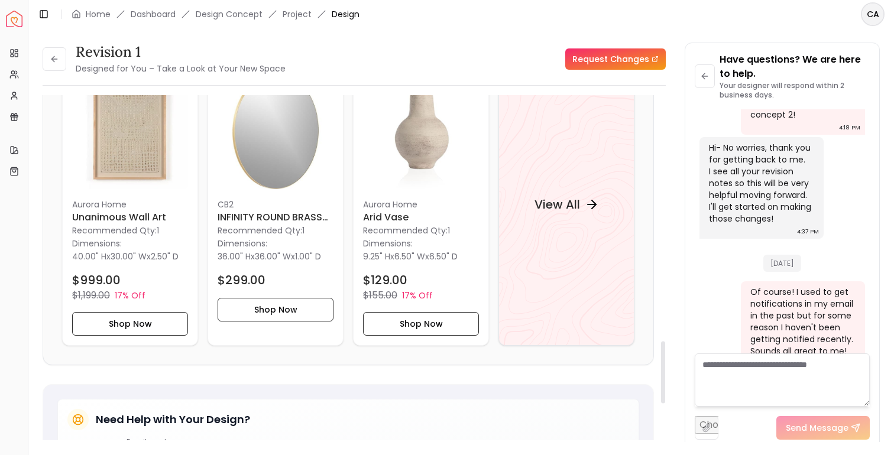
scroll to position [1190, 0]
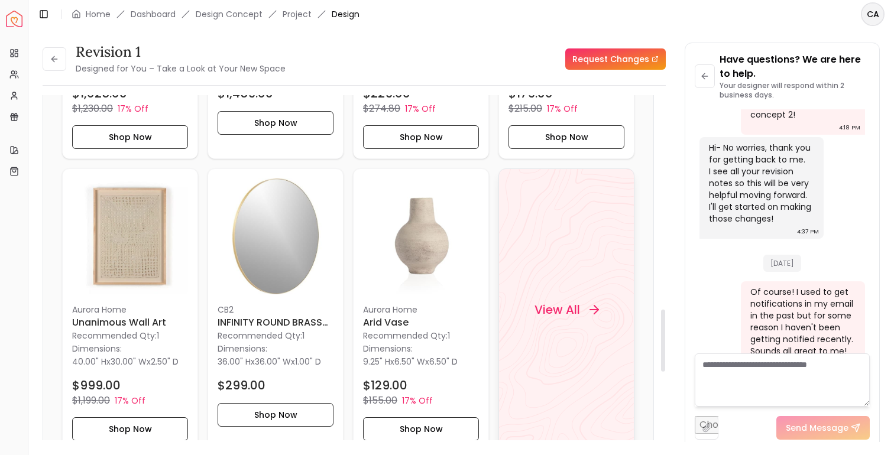
click at [537, 318] on h4 "View All" at bounding box center [558, 310] width 46 height 17
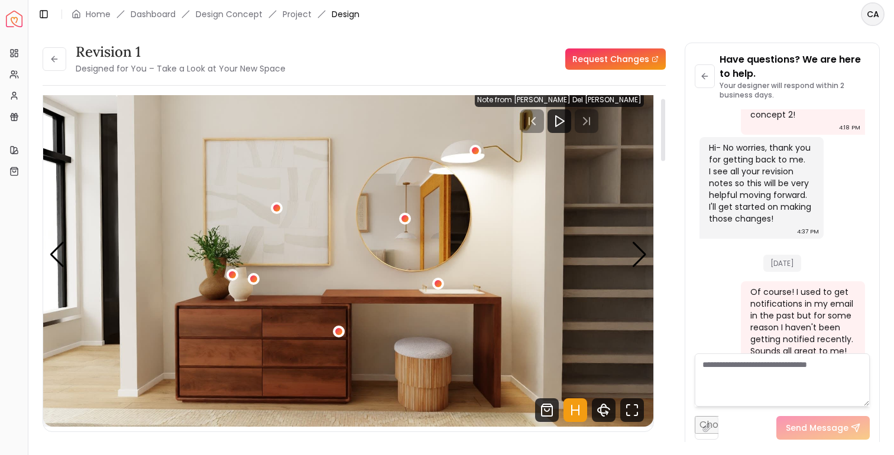
scroll to position [5, 0]
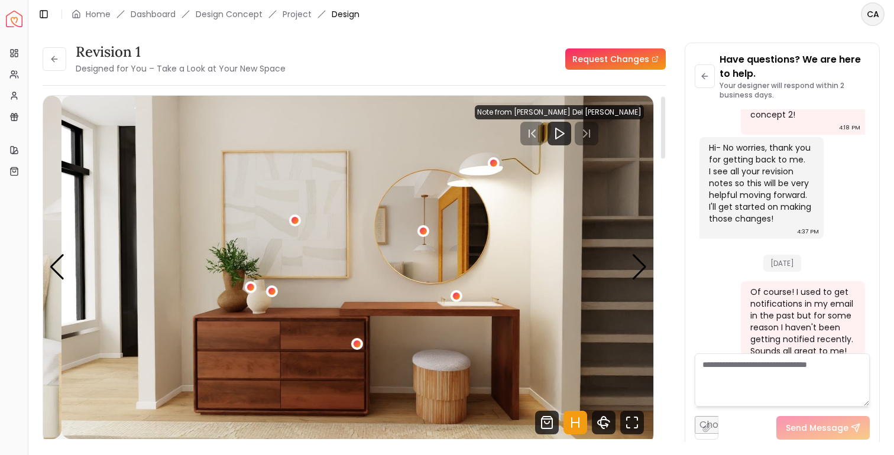
click at [440, 251] on img "2 / 5" at bounding box center [366, 268] width 610 height 344
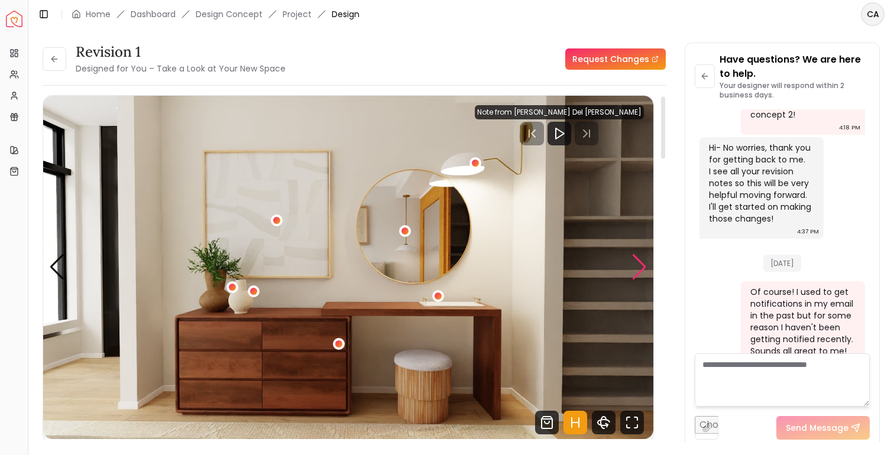
click at [636, 274] on div "Next slide" at bounding box center [639, 267] width 16 height 26
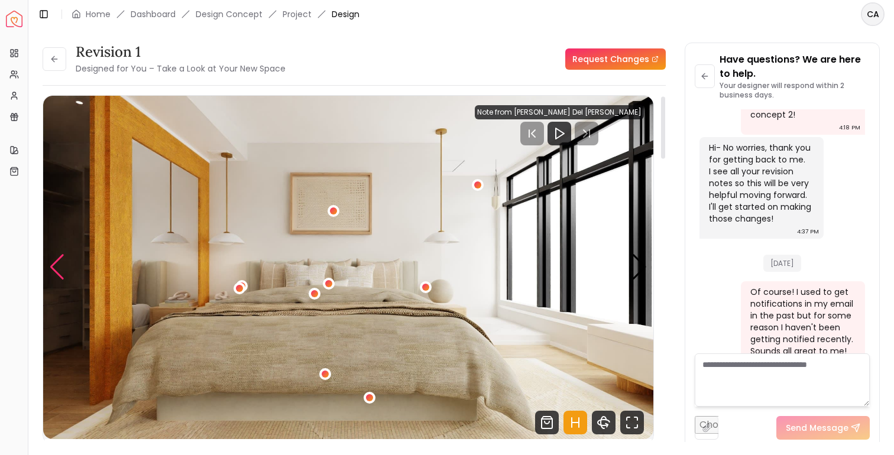
click at [64, 271] on div "Previous slide" at bounding box center [57, 267] width 16 height 26
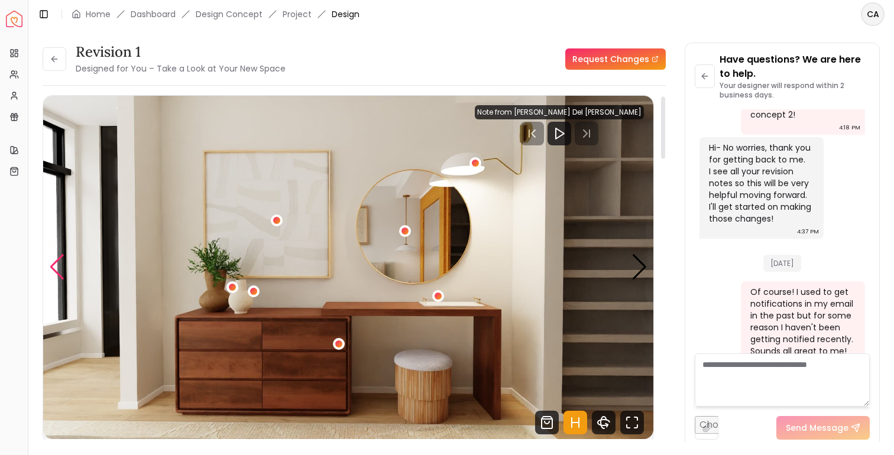
click at [64, 271] on div "Previous slide" at bounding box center [57, 267] width 16 height 26
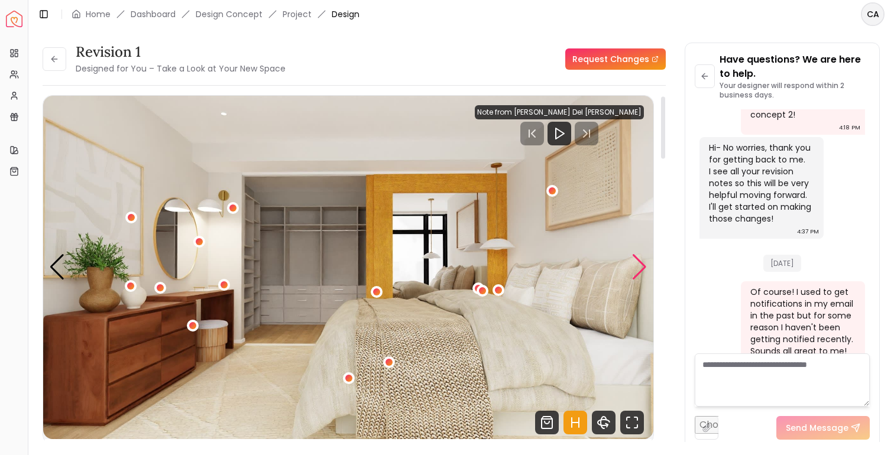
click at [640, 270] on div "Next slide" at bounding box center [639, 267] width 16 height 26
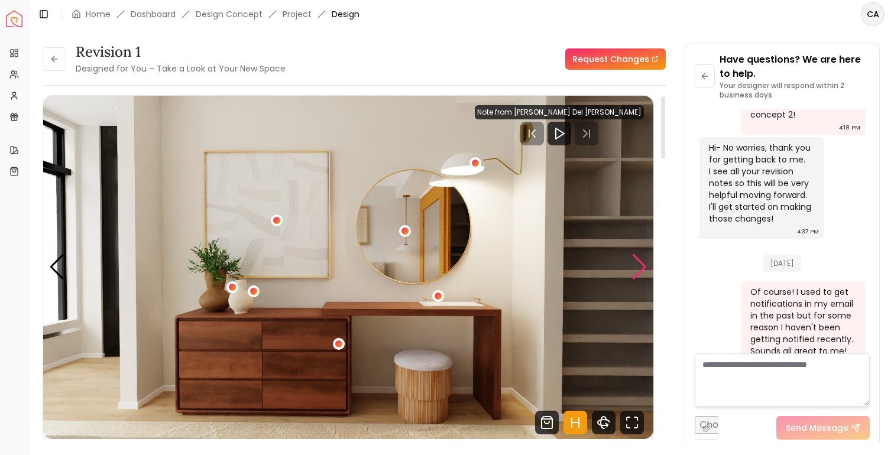
click at [640, 270] on div "Next slide" at bounding box center [639, 267] width 16 height 26
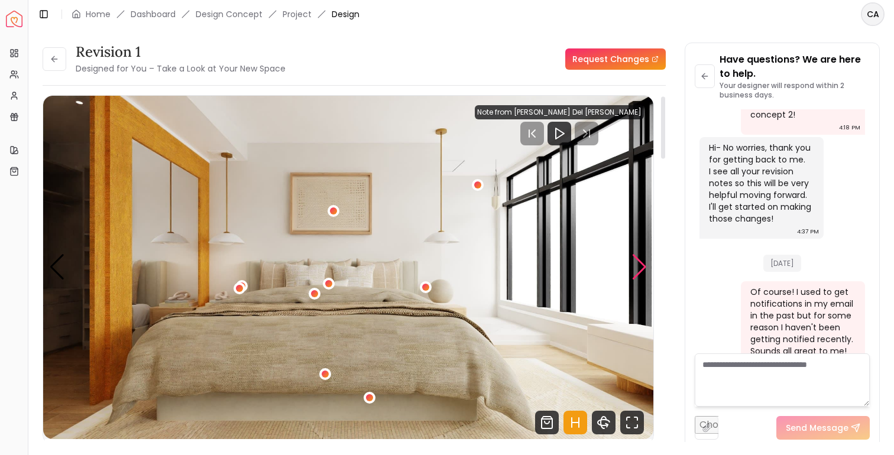
click at [640, 270] on div "Next slide" at bounding box center [639, 267] width 16 height 26
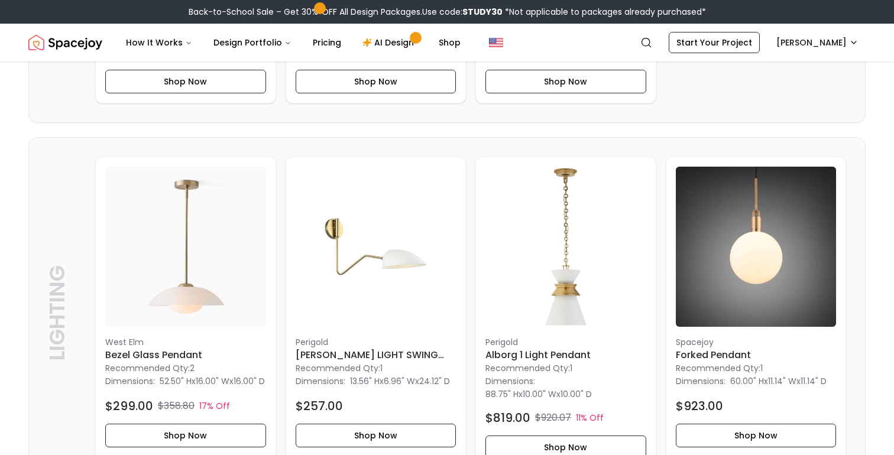
scroll to position [2098, 0]
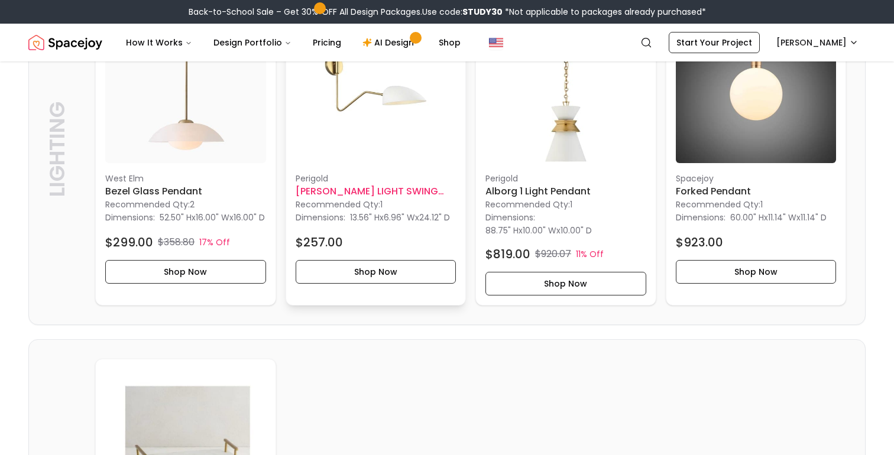
click at [371, 164] on img at bounding box center [376, 83] width 161 height 161
click at [398, 163] on img at bounding box center [376, 83] width 161 height 161
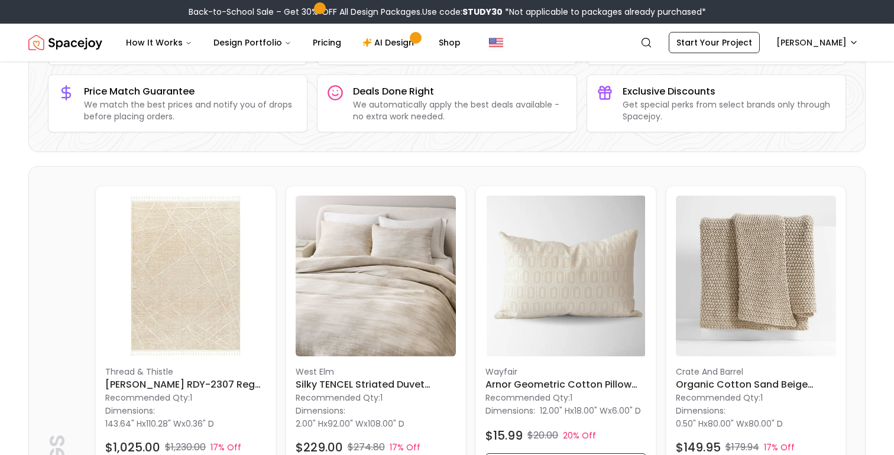
scroll to position [0, 0]
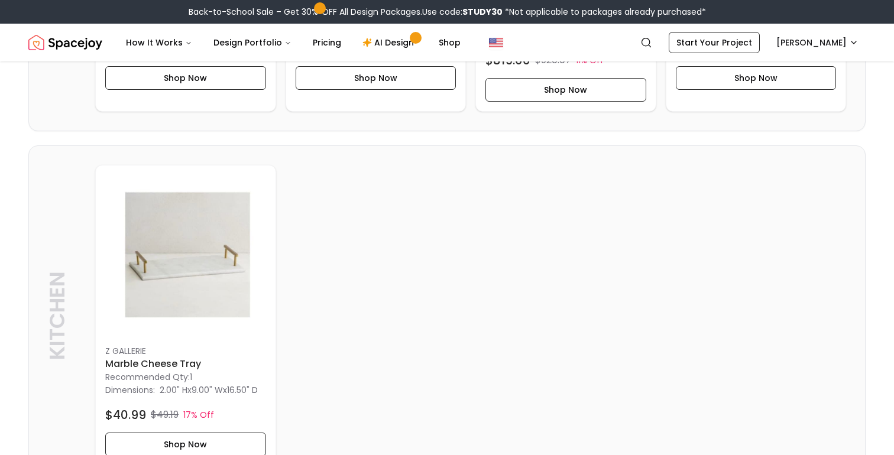
scroll to position [2319, 0]
